Goal: Task Accomplishment & Management: Use online tool/utility

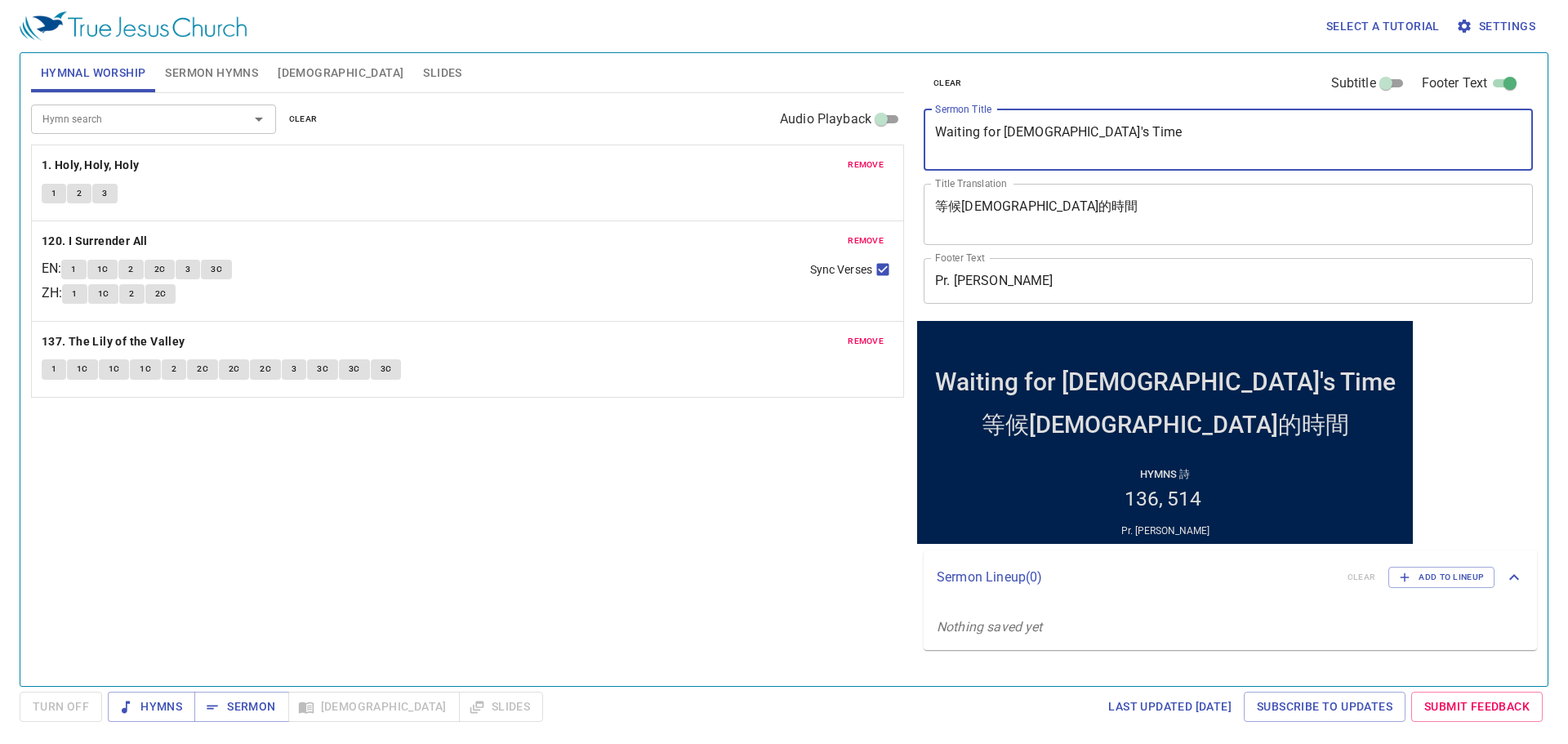
drag, startPoint x: 1083, startPoint y: 130, endPoint x: 878, endPoint y: 111, distance: 205.9
click at [879, 111] on div "Hymnal Worship Sermon Hymns Bible Slides Hymn search Hymn search clear Audio Pl…" at bounding box center [784, 363] width 1519 height 633
paste textarea "Crossing the Red Sea (1)"
type textarea "Crossing the Red Sea (1)"
click at [1084, 228] on textarea "等候神的時間" at bounding box center [1227, 214] width 586 height 31
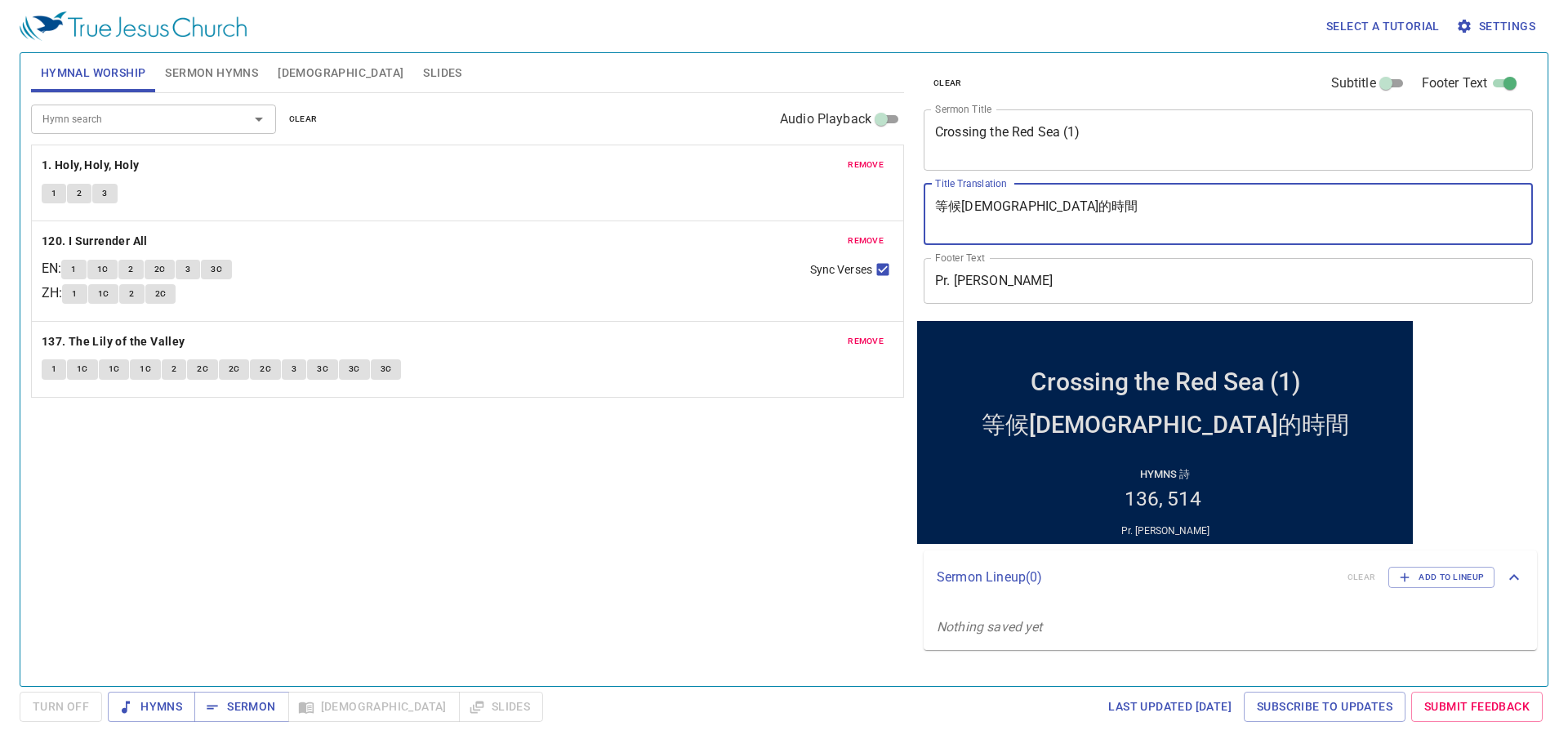
drag, startPoint x: 1030, startPoint y: 209, endPoint x: 848, endPoint y: 197, distance: 182.4
click at [852, 200] on div "Hymnal Worship Sermon Hymns Bible Slides Hymn search Hymn search clear Audio Pl…" at bounding box center [784, 363] width 1519 height 633
paste textarea "過紅海（一）"
type textarea "過紅海（一）"
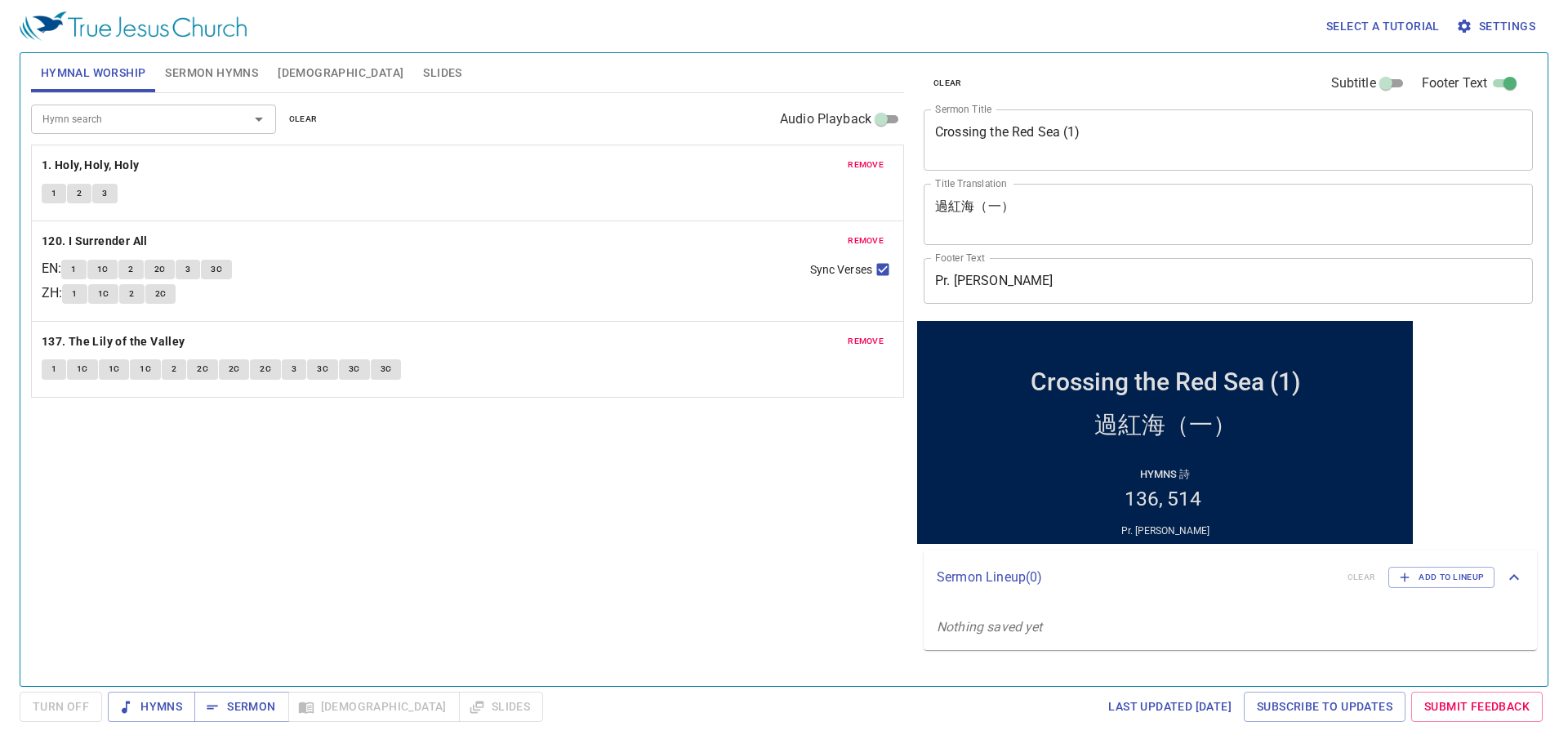
click at [686, 559] on div "Hymn search Hymn search clear Audio Playback remove 1. Holy, Holy, Holy 1 2 3 r…" at bounding box center [468, 383] width 873 height 580
click at [865, 160] on span "remove" at bounding box center [865, 164] width 36 height 15
click at [865, 234] on span "remove" at bounding box center [865, 241] width 36 height 15
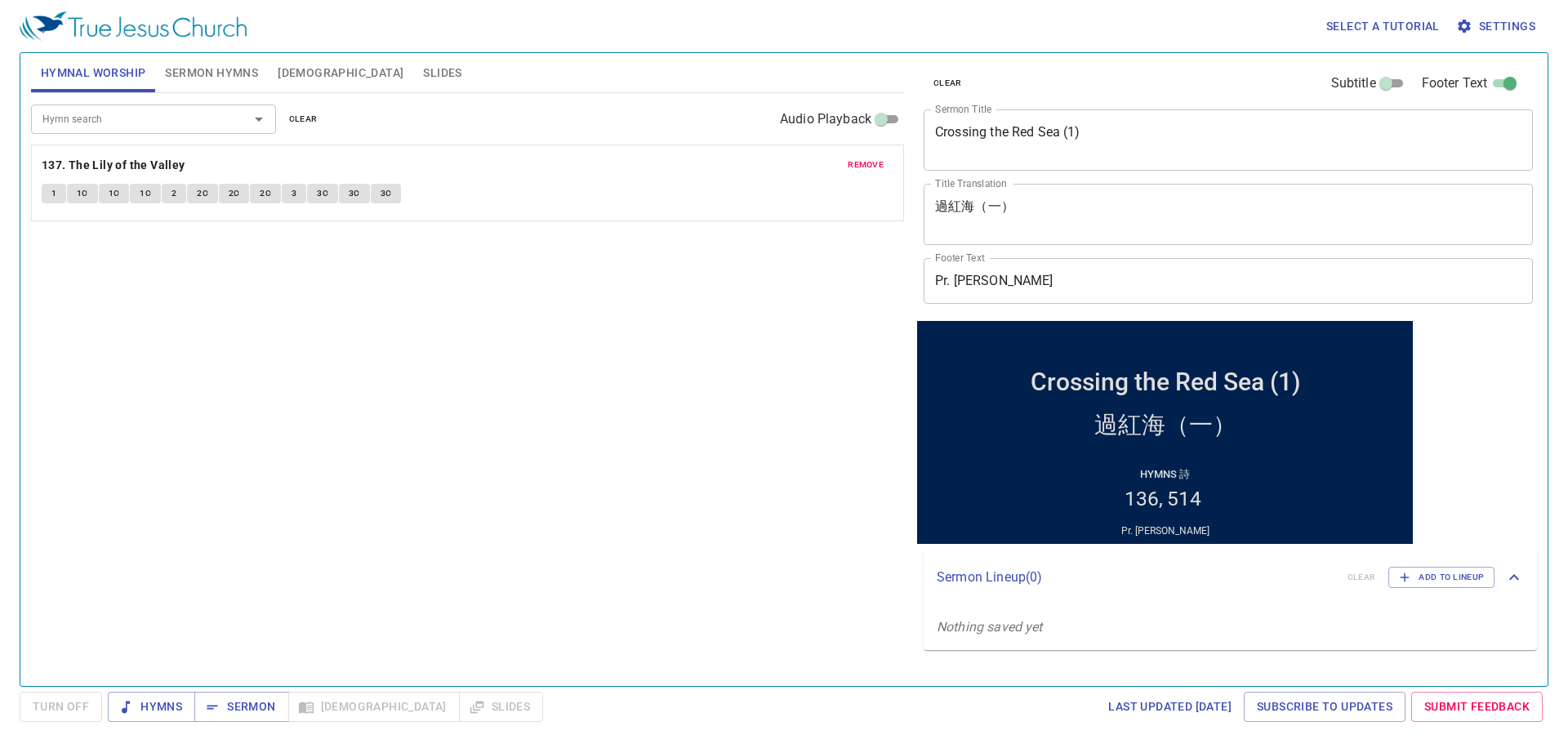
click at [865, 160] on span "remove" at bounding box center [865, 164] width 36 height 15
click at [195, 67] on span "Sermon Hymns" at bounding box center [211, 72] width 93 height 21
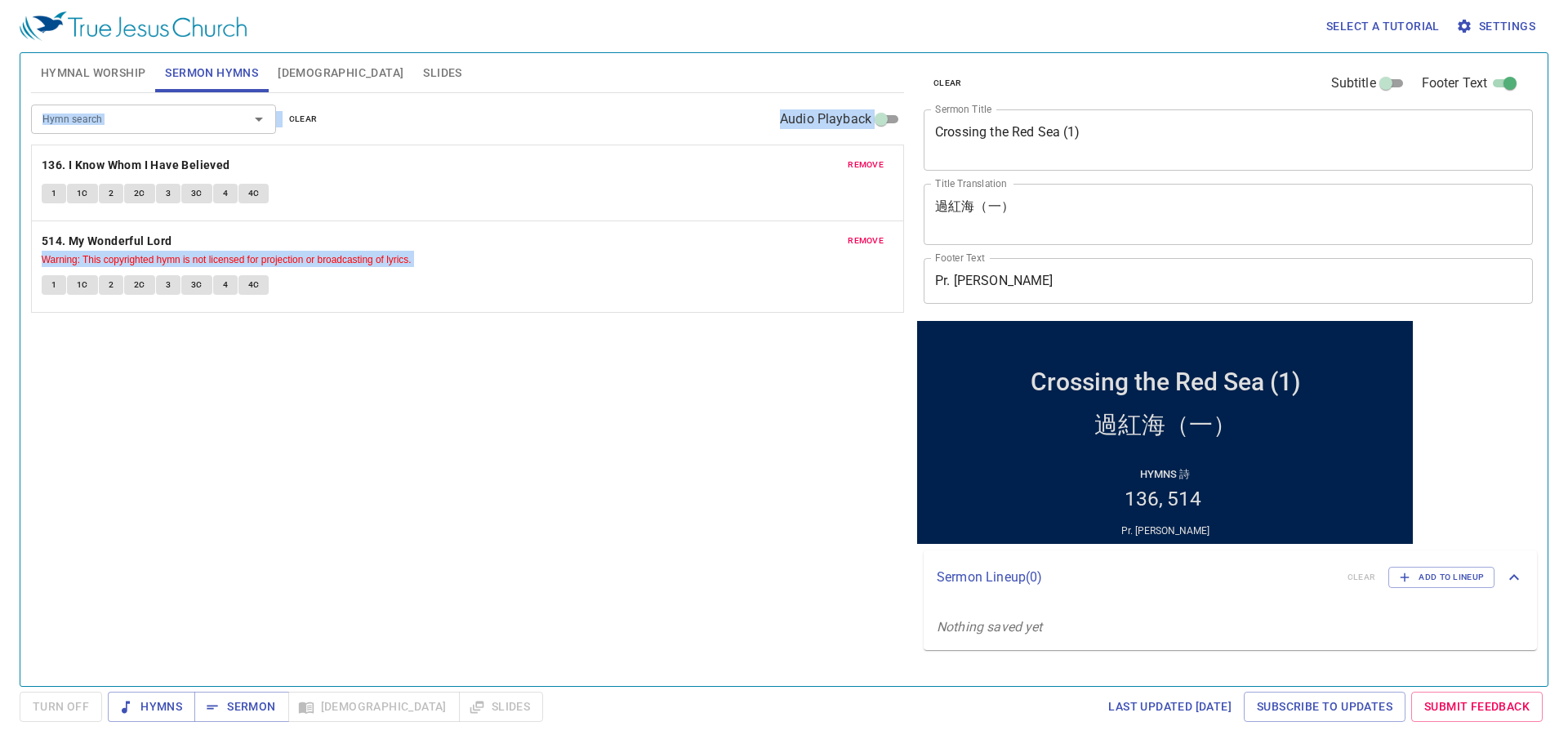
click at [862, 167] on span "remove" at bounding box center [865, 164] width 36 height 15
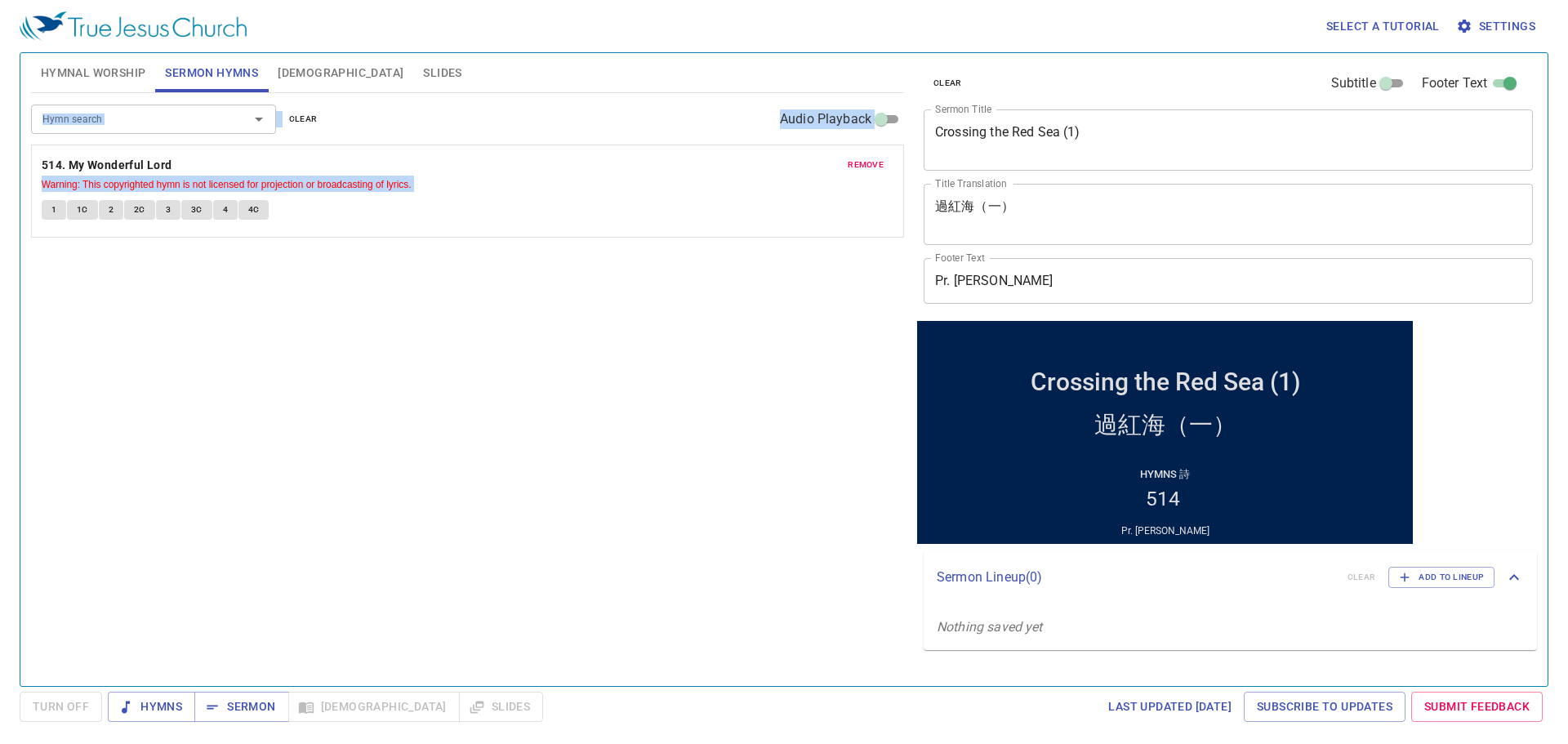
click at [862, 169] on span "remove" at bounding box center [865, 164] width 36 height 15
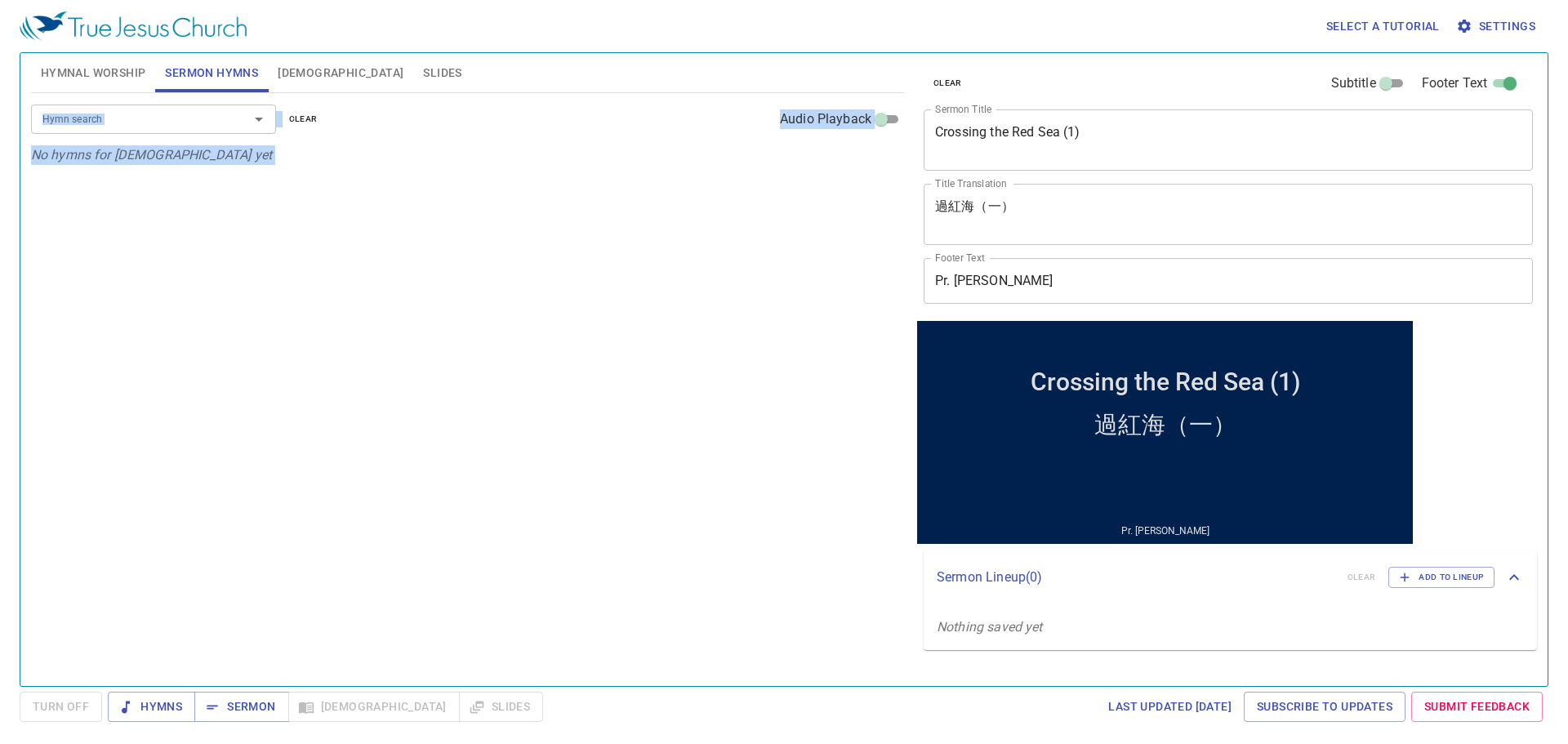
click at [178, 117] on input "Hymn search" at bounding box center [129, 118] width 187 height 19
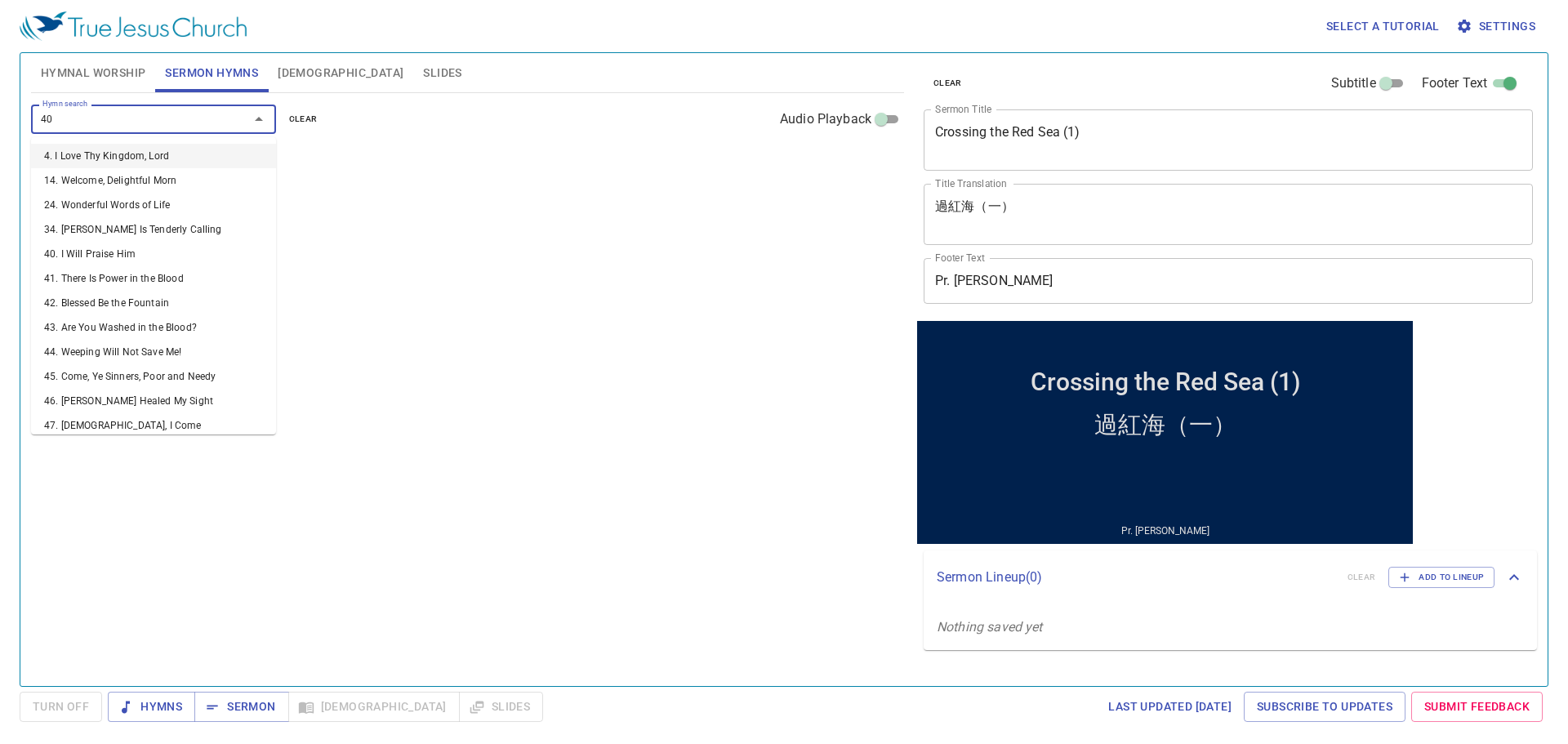
type input "403"
type input "402"
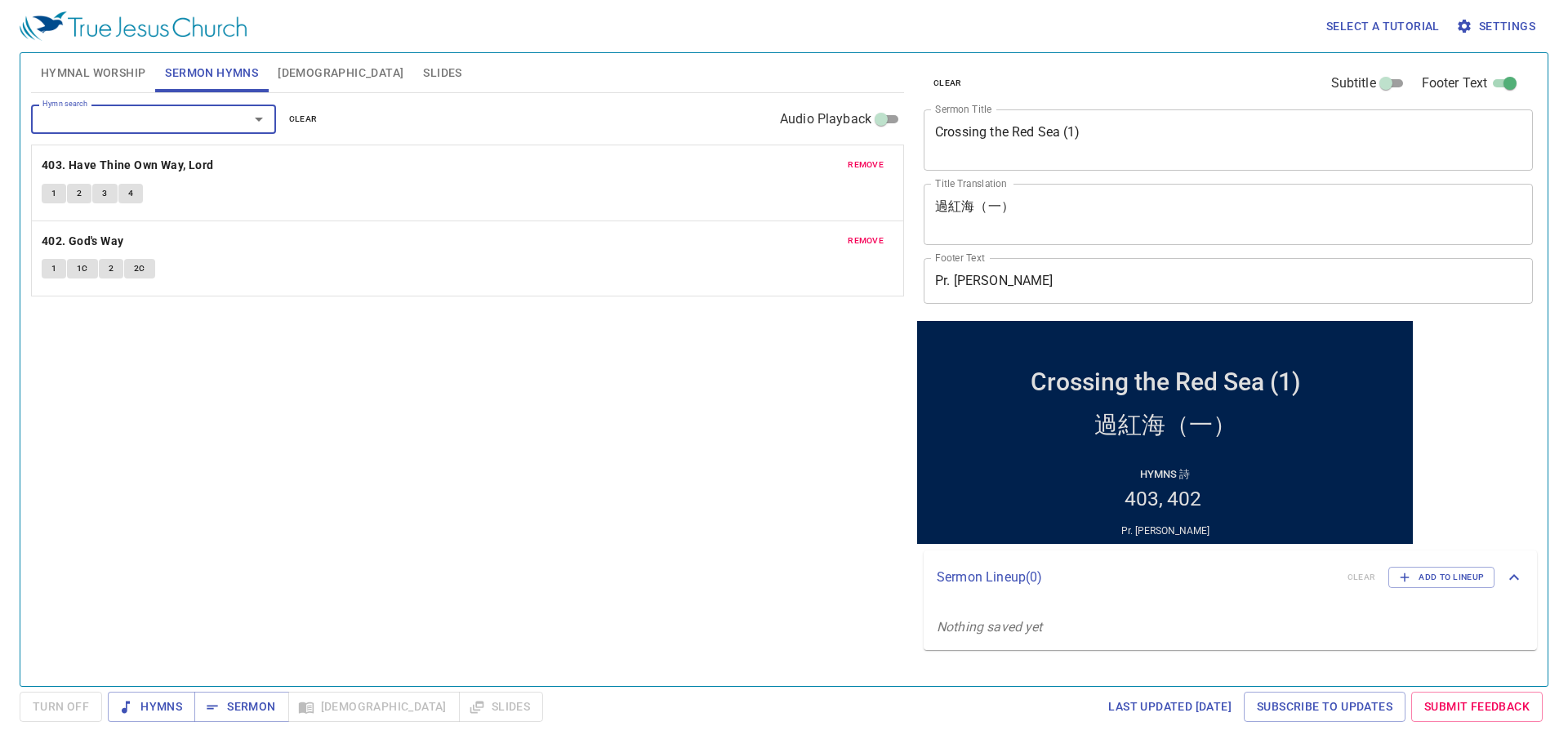
click at [86, 69] on span "Hymnal Worship" at bounding box center [94, 72] width 106 height 21
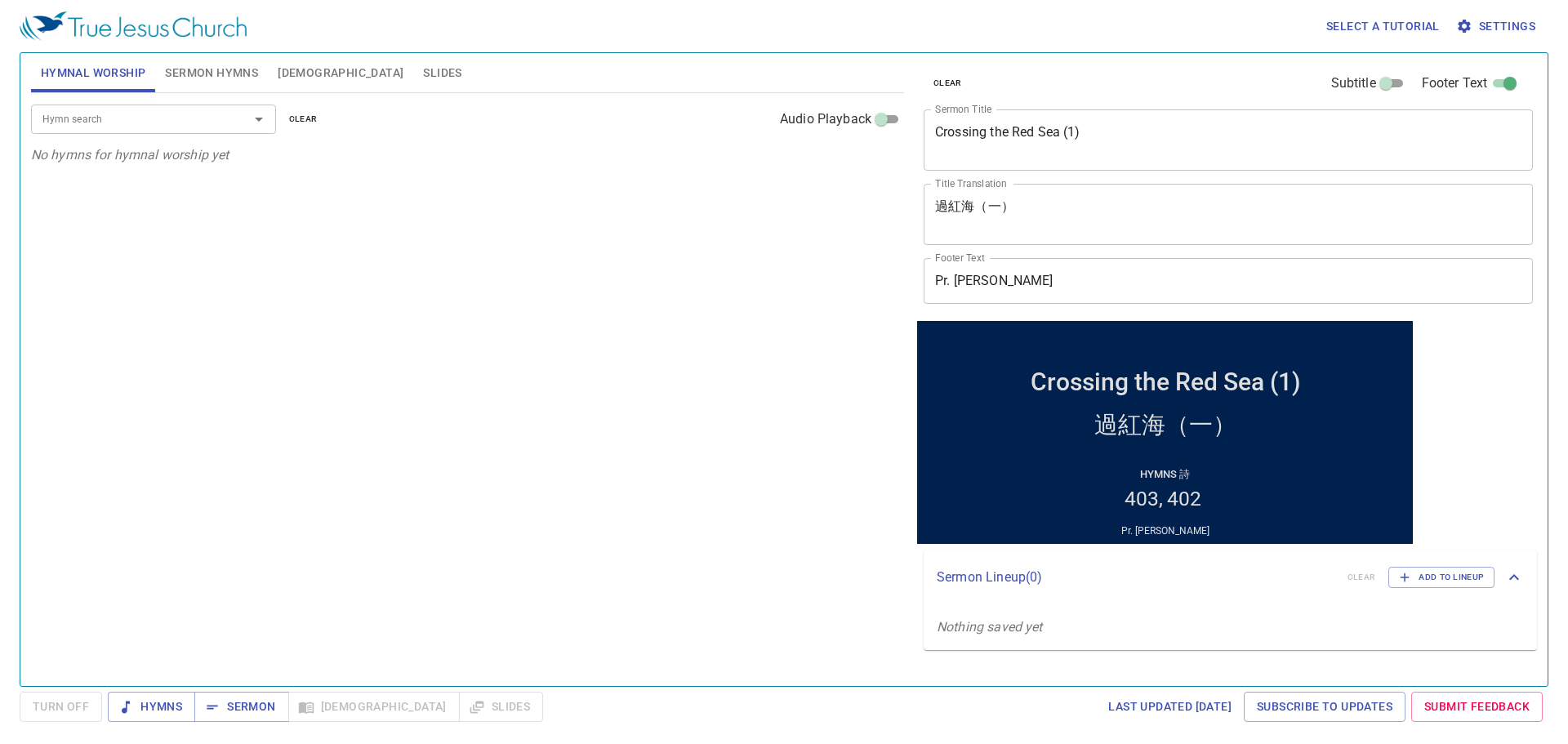
click at [152, 102] on div "Hymn search Hymn search clear Audio Playback" at bounding box center [468, 118] width 873 height 52
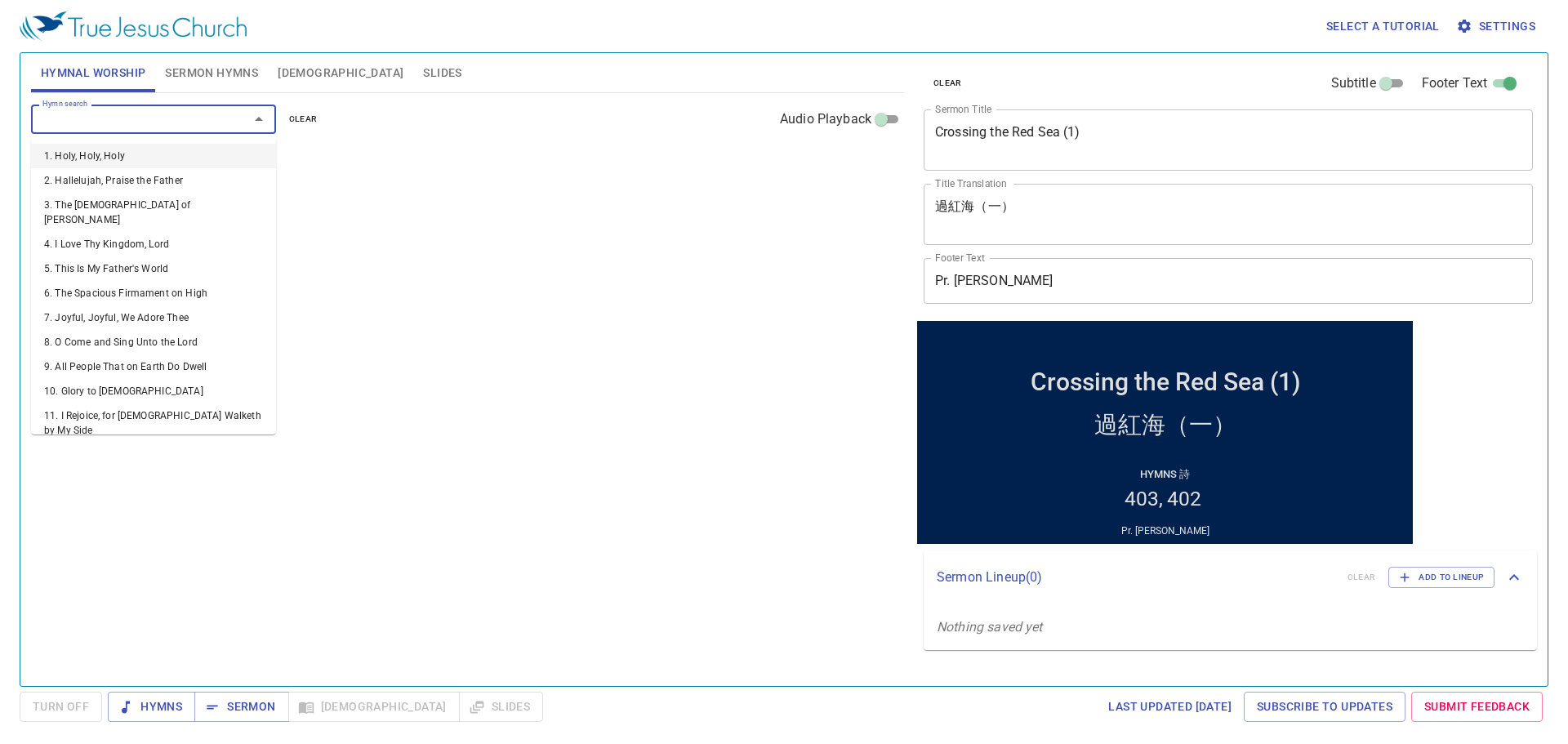
click at [146, 125] on input "Hymn search" at bounding box center [129, 118] width 187 height 19
type input "146"
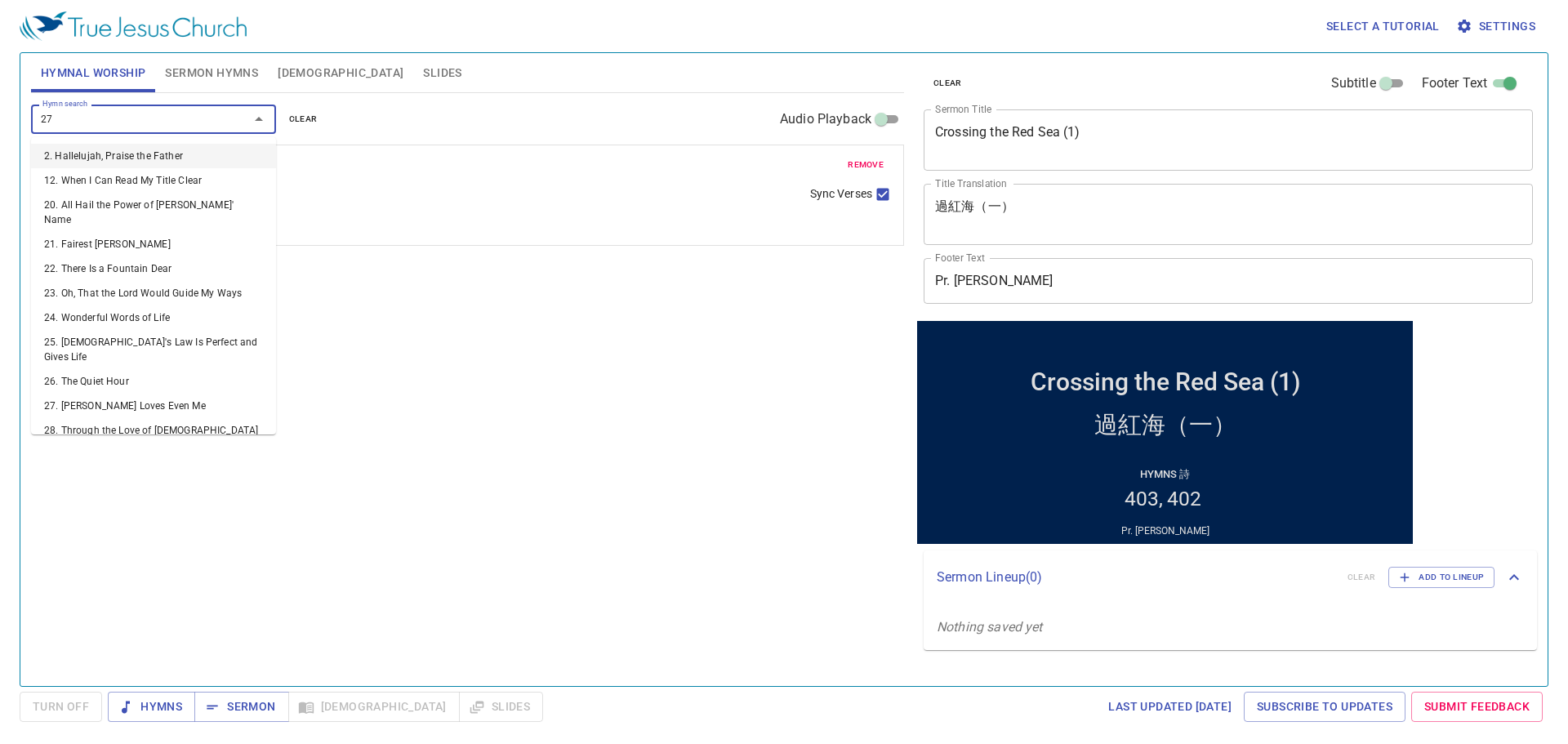
type input "277"
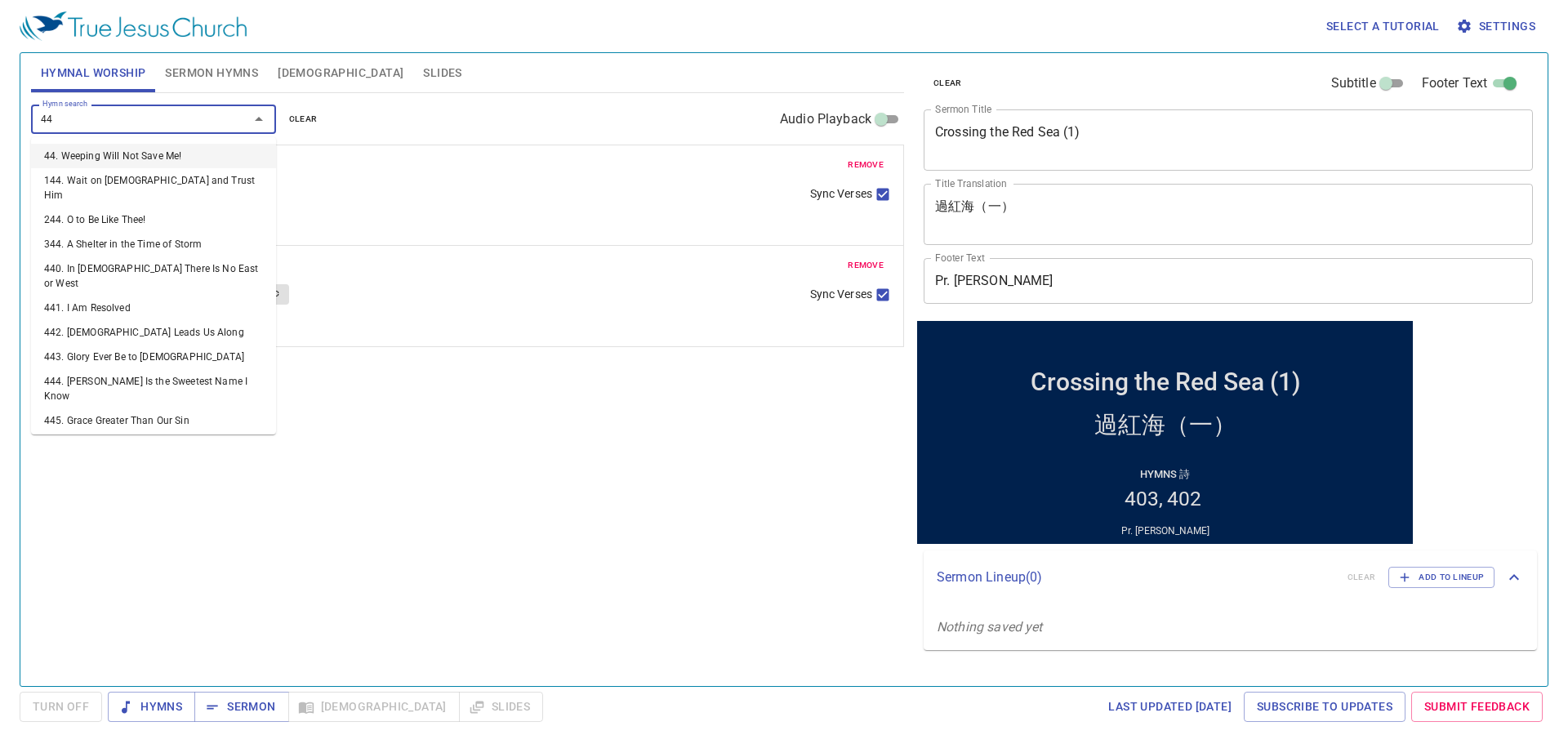
type input "444"
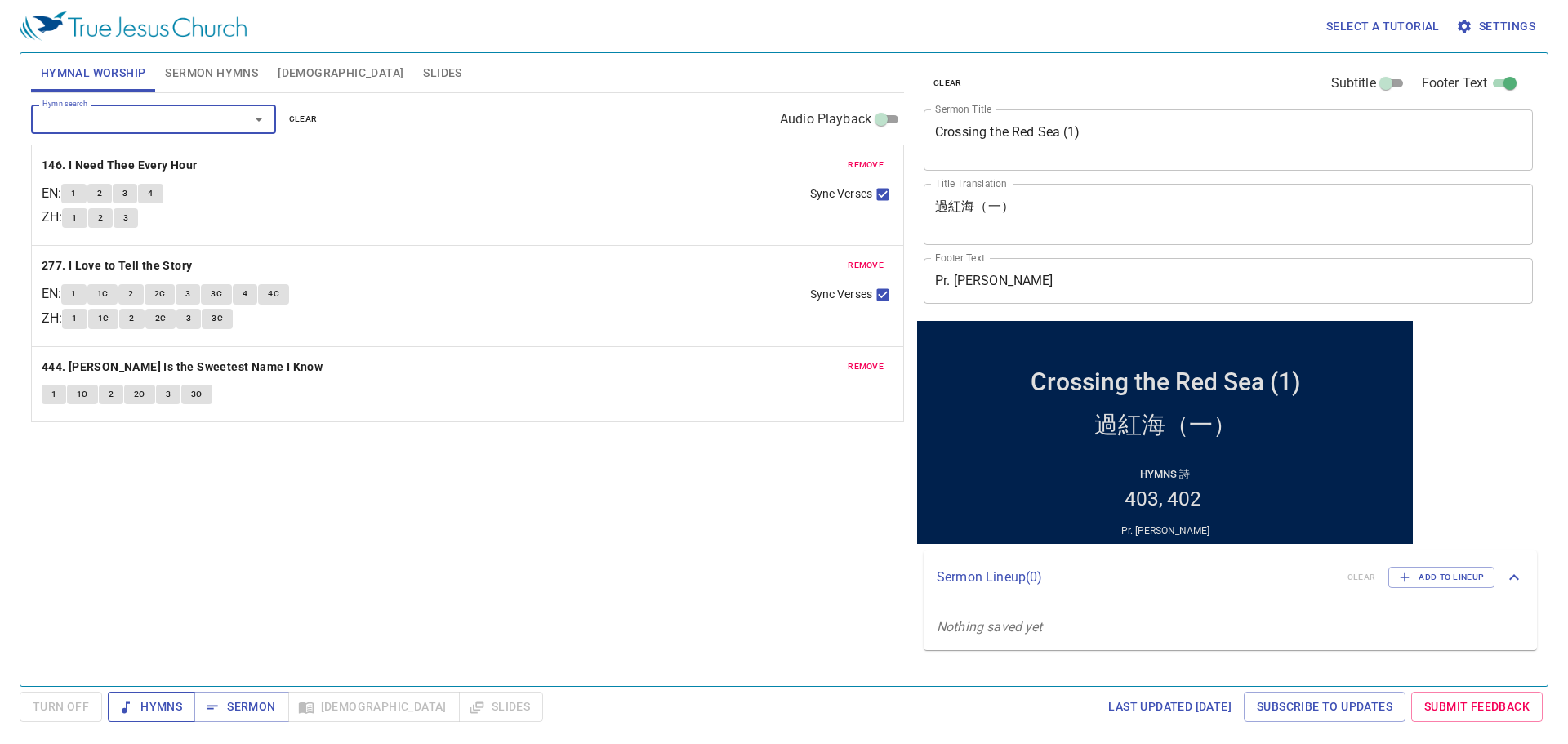
click at [132, 710] on icon "button" at bounding box center [125, 707] width 17 height 17
click at [95, 163] on b "146. I Need Thee Every Hour" at bounding box center [119, 165] width 156 height 21
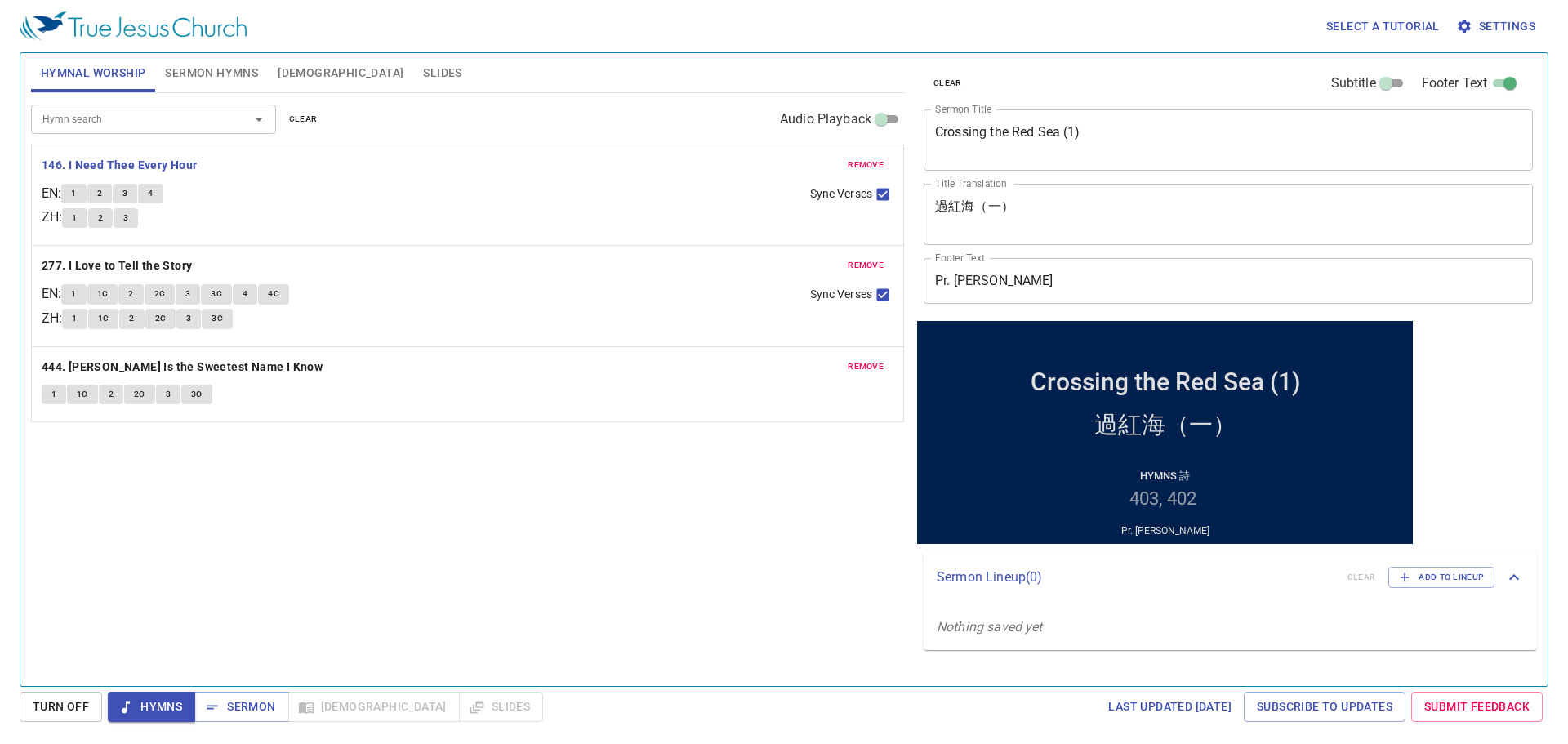
click at [76, 195] on span "1" at bounding box center [73, 193] width 5 height 15
click at [185, 258] on b "277. I Love to Tell the Story" at bounding box center [117, 265] width 151 height 21
click at [72, 302] on button "1" at bounding box center [73, 294] width 24 height 20
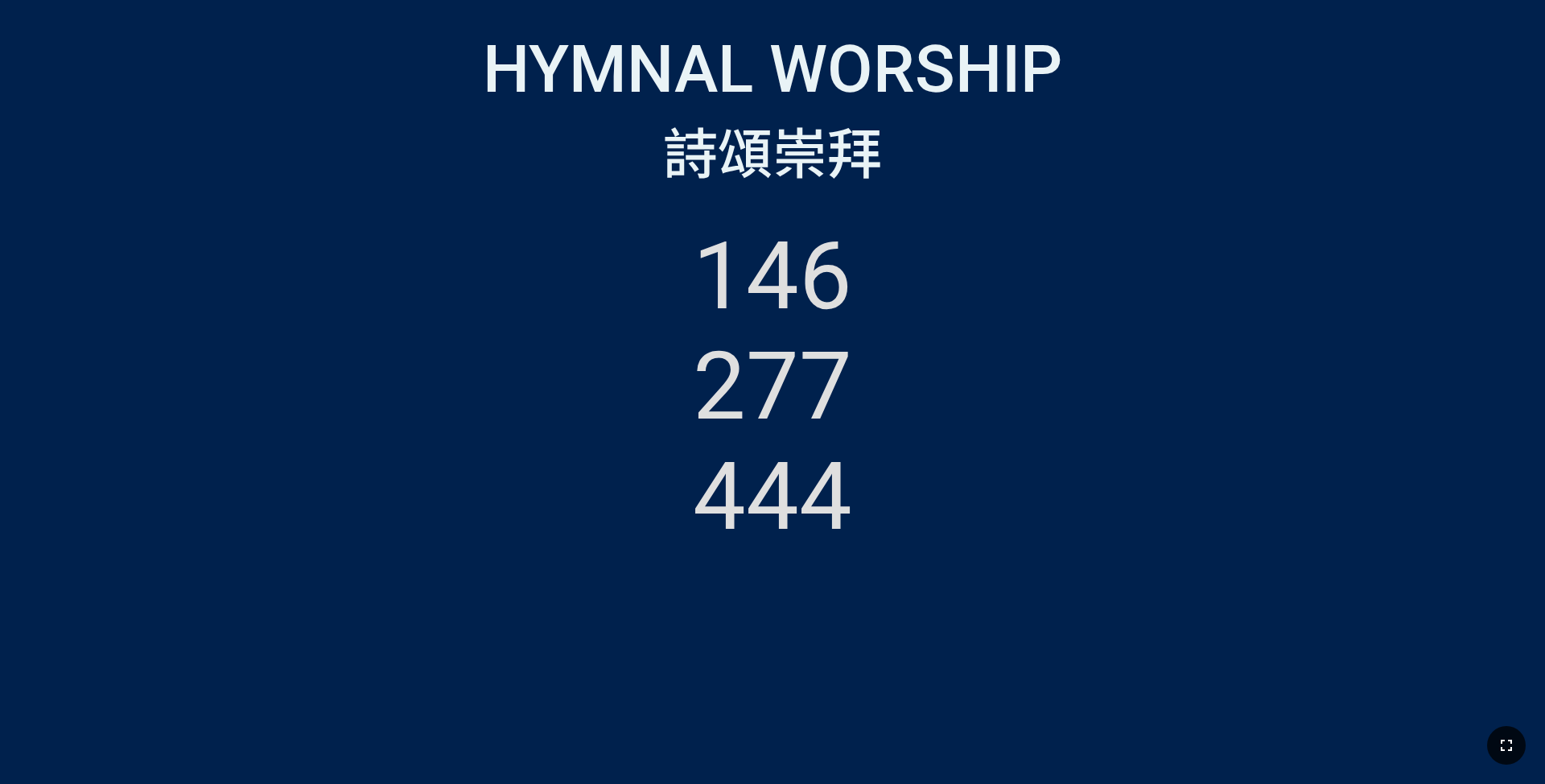
click at [1506, 743] on icon "button" at bounding box center [1506, 745] width 19 height 19
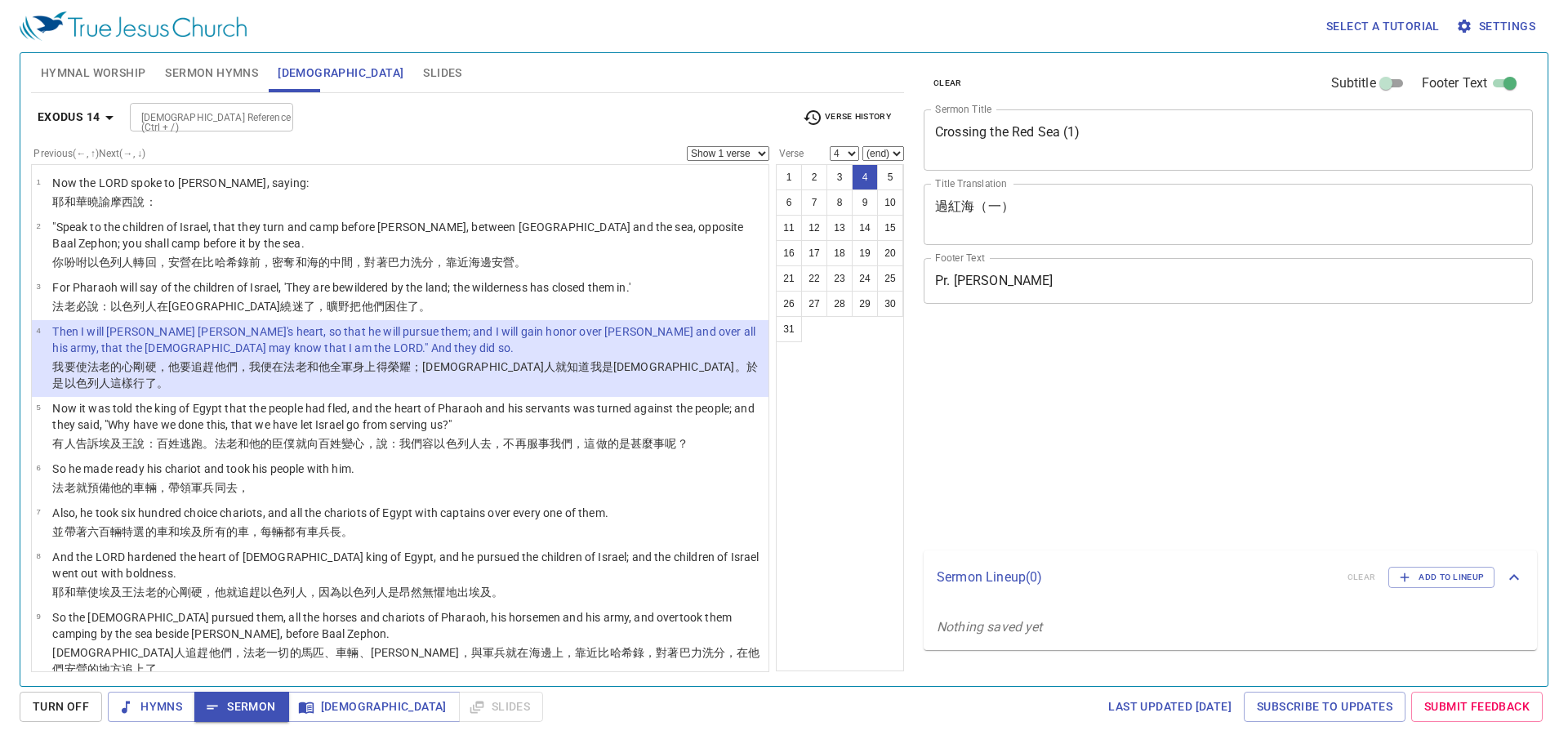
select select "4"
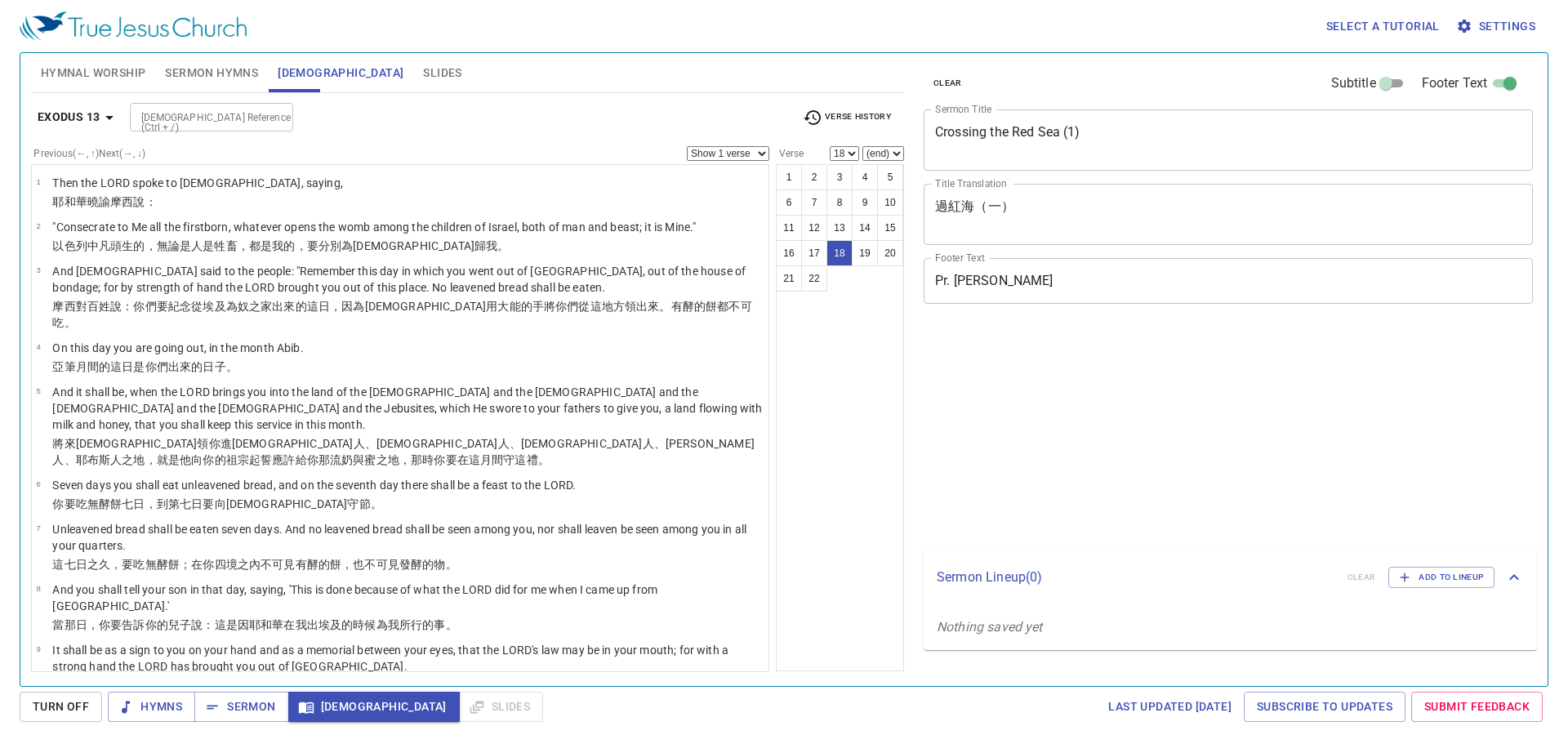
select select "18"
select select "22"
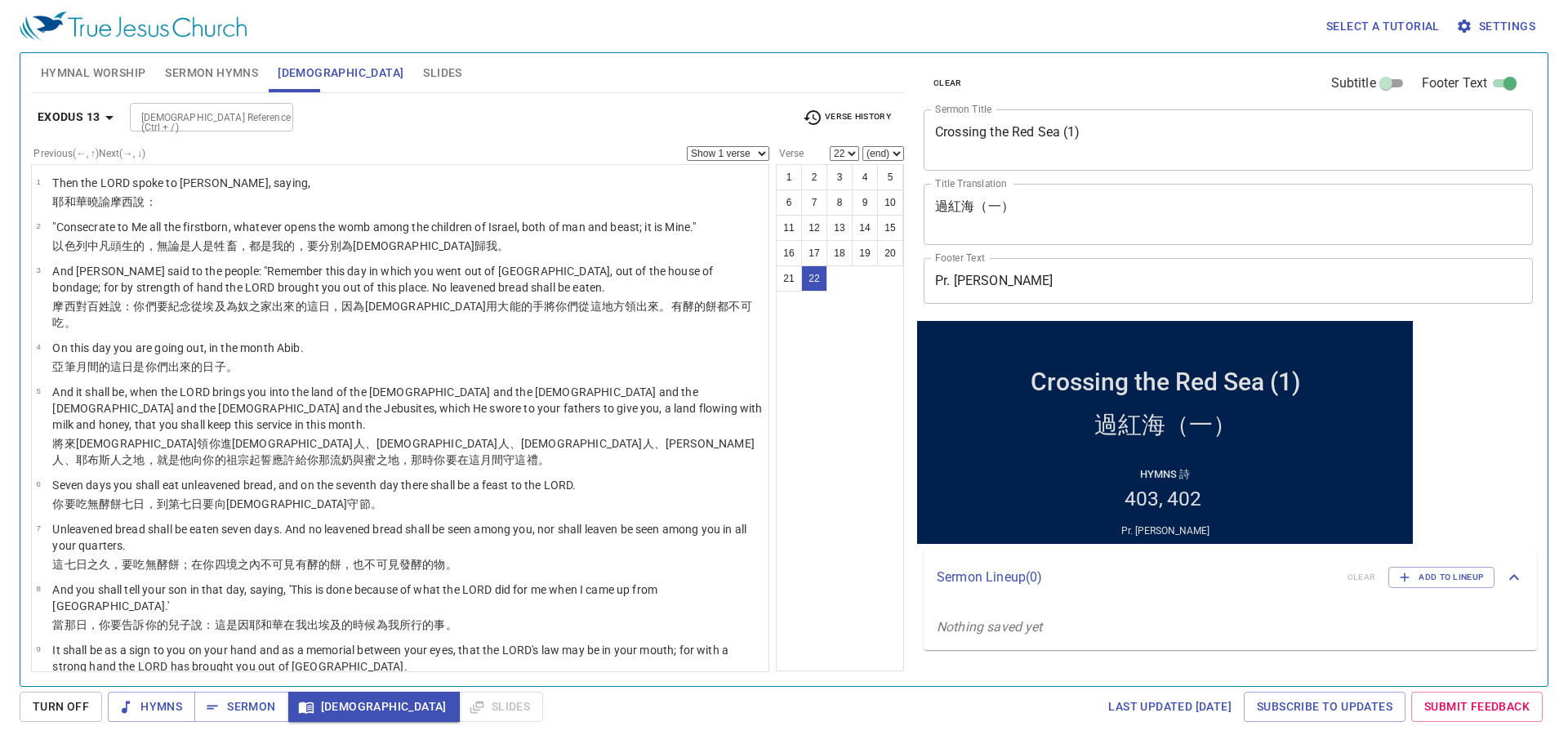
scroll to position [738, 0]
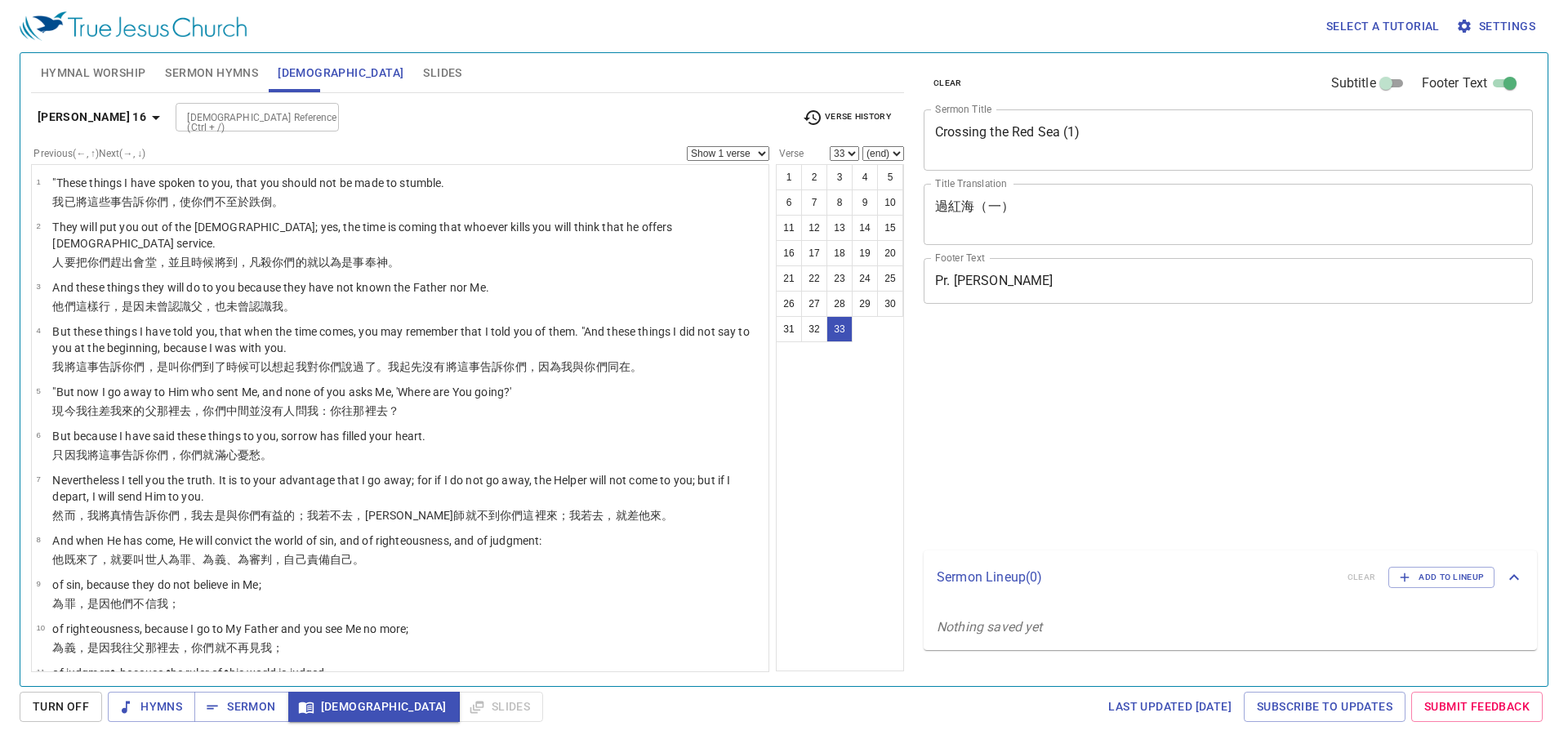
select select "33"
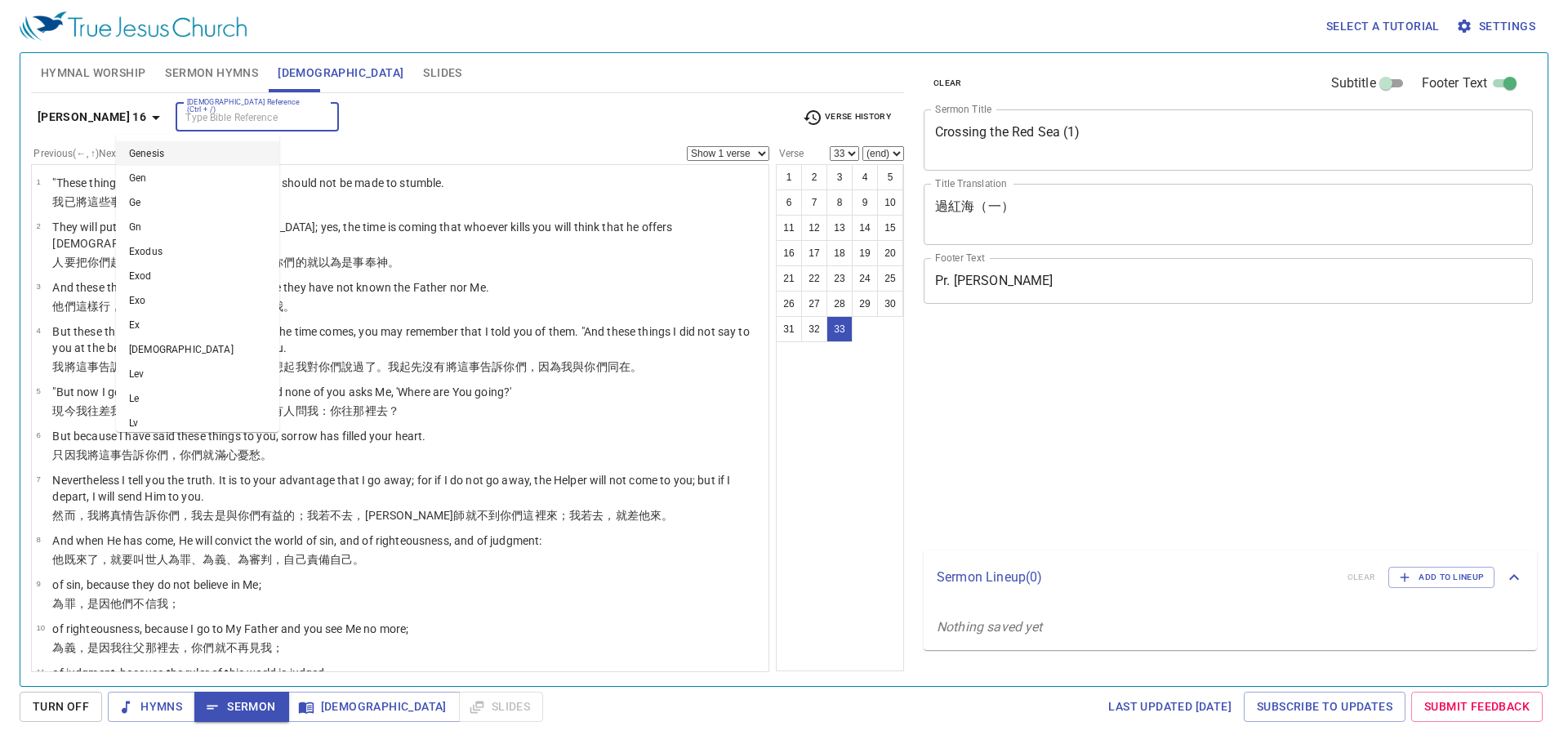
select select "33"
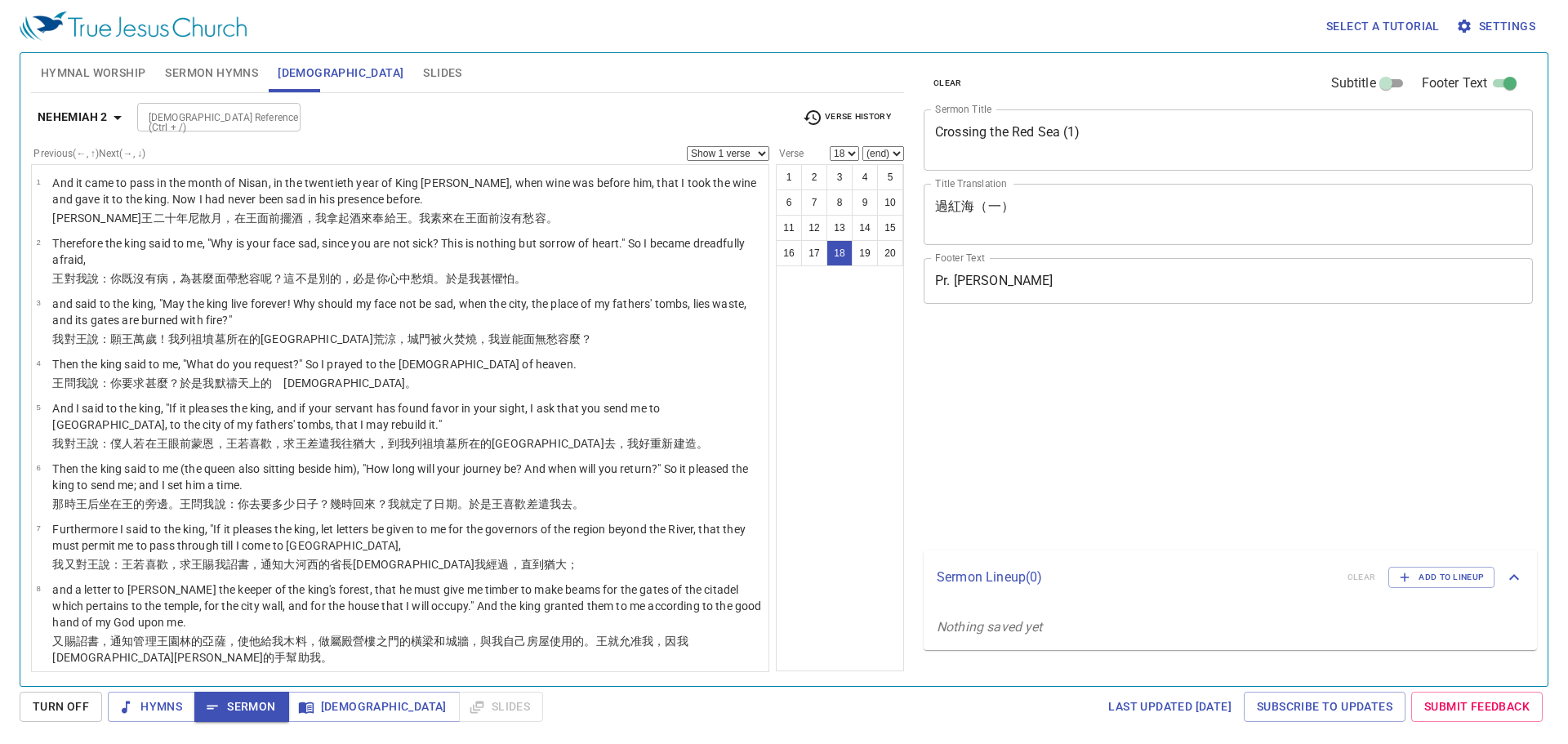
select select "18"
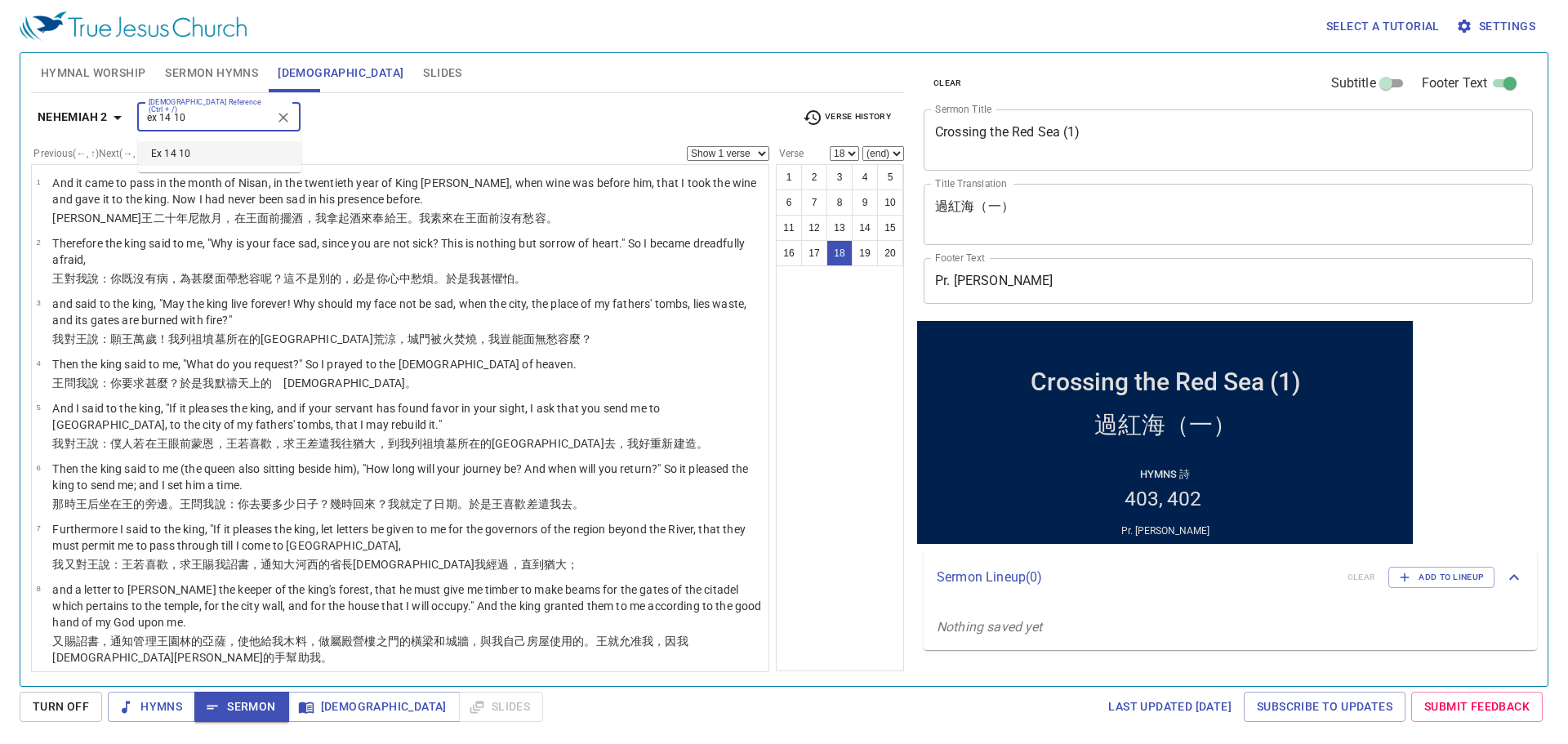
type input "ex 14 10"
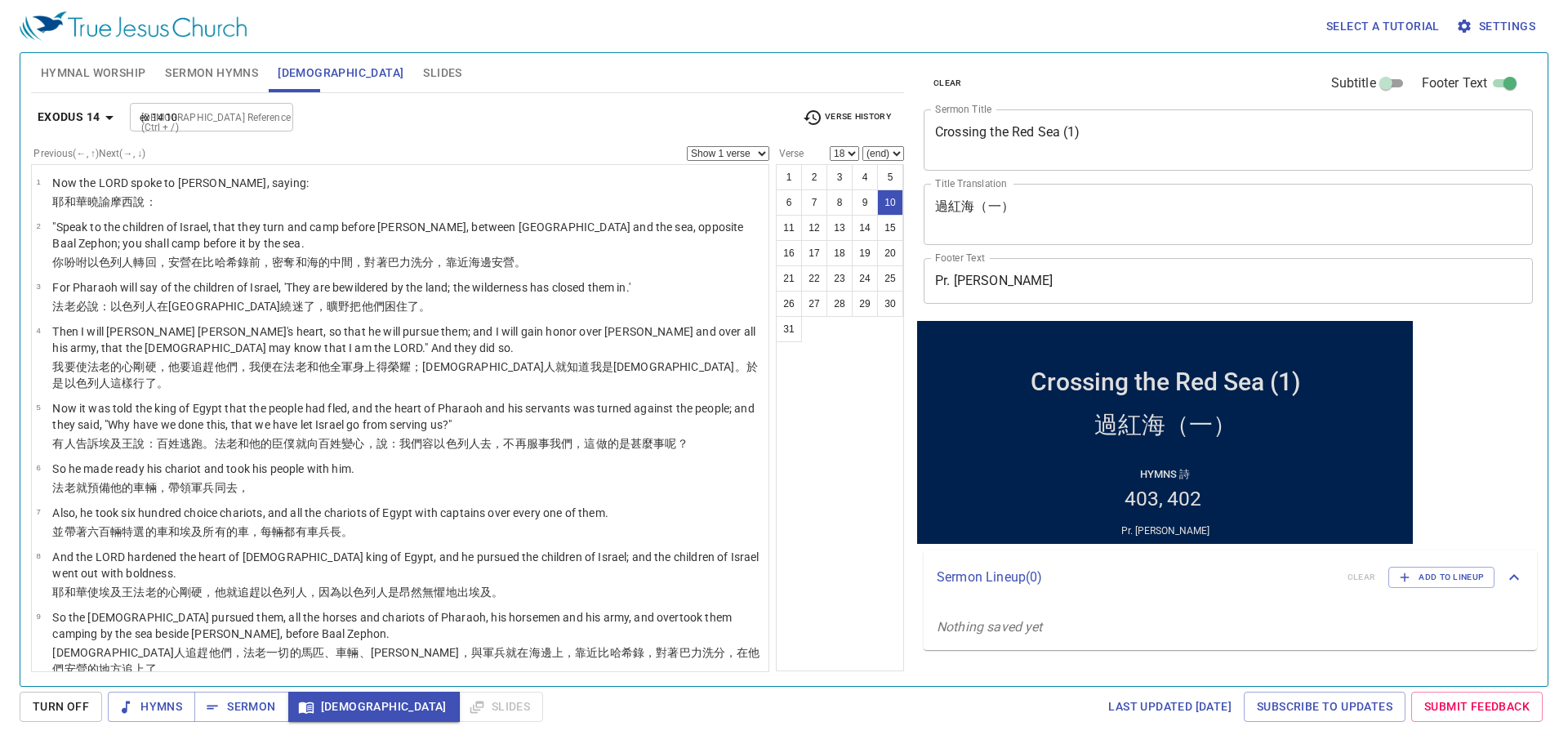
select select "10"
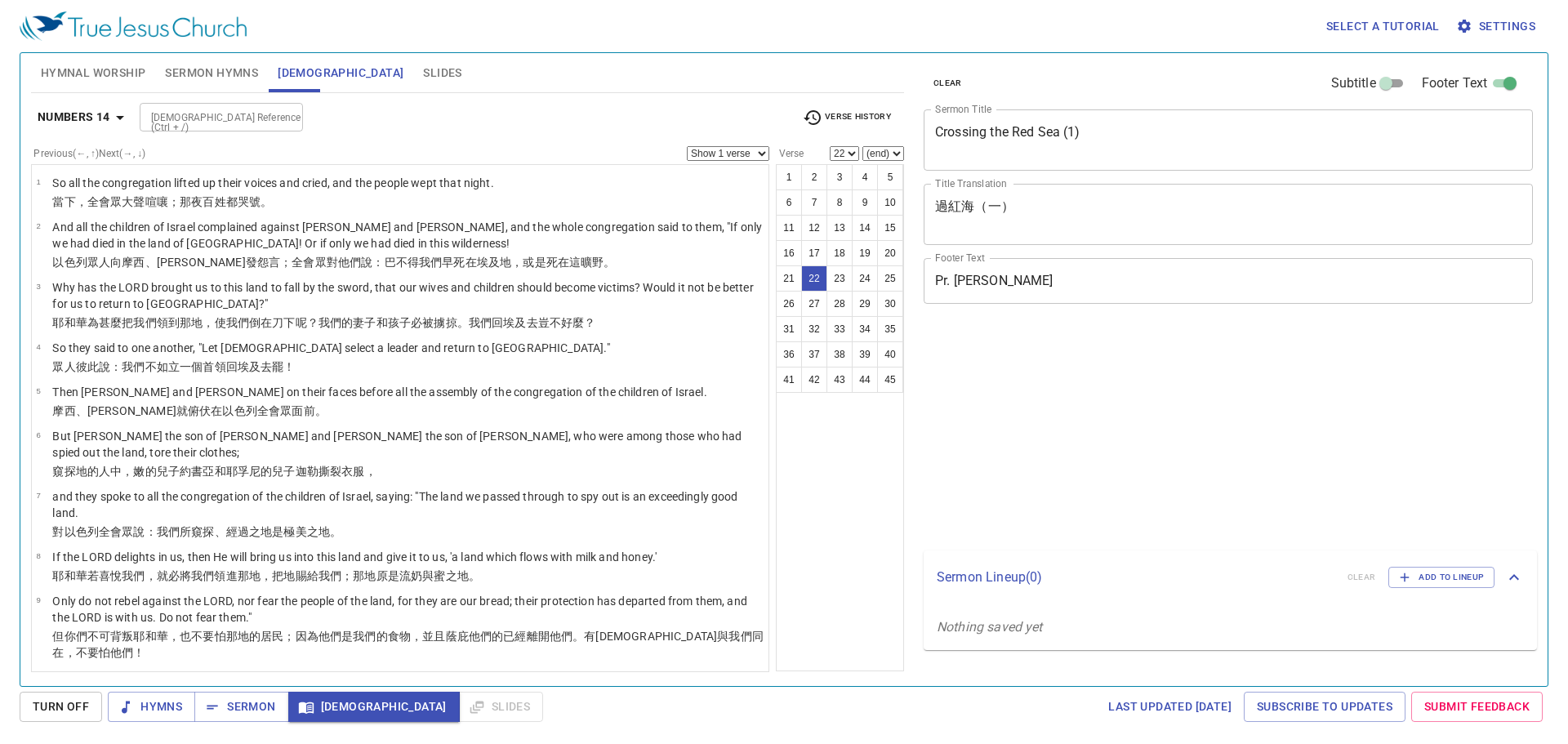
select select "22"
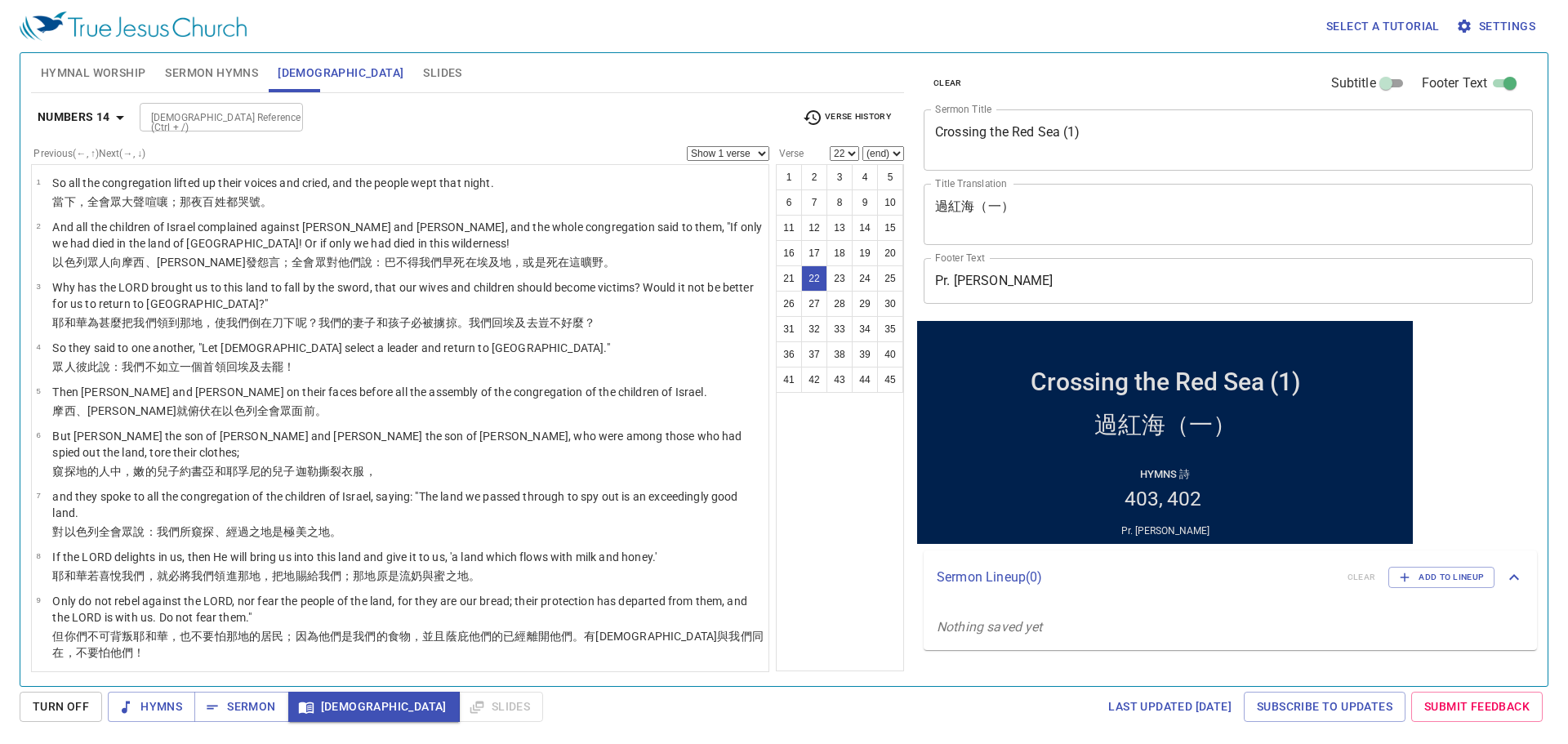
scroll to position [906, 0]
